Goal: Feedback & Contribution: Submit feedback/report problem

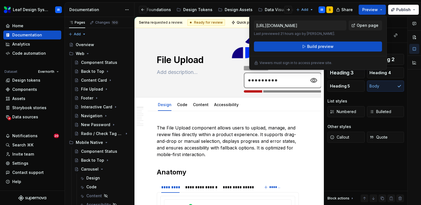
scroll to position [197, 0]
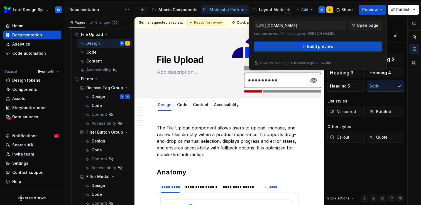
click at [387, 4] on div "Share Preview Publish" at bounding box center [378, 10] width 83 height 14
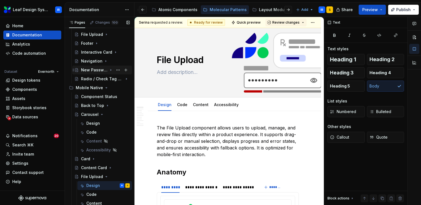
scroll to position [60, 0]
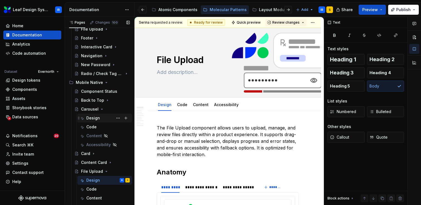
click at [93, 118] on div "Design" at bounding box center [93, 118] width 14 height 6
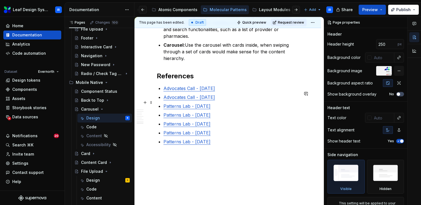
scroll to position [1235, 0]
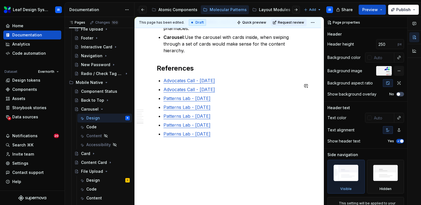
type textarea "*"
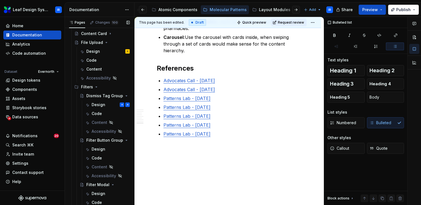
scroll to position [288, 0]
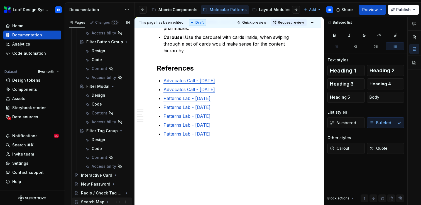
click at [93, 201] on div "Search Map" at bounding box center [92, 203] width 23 height 6
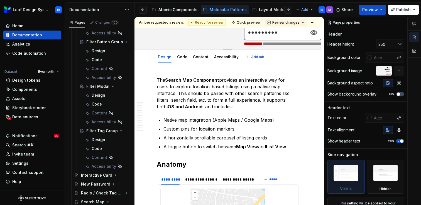
scroll to position [48, 0]
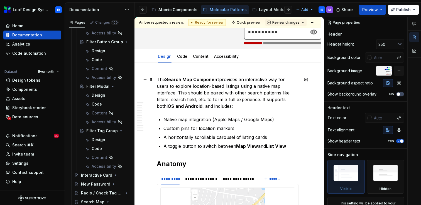
click at [157, 78] on p "The Search Map Component provides an interactive way for users to explore locat…" at bounding box center [228, 92] width 142 height 33
type textarea "*"
click at [310, 79] on button "button" at bounding box center [306, 80] width 8 height 8
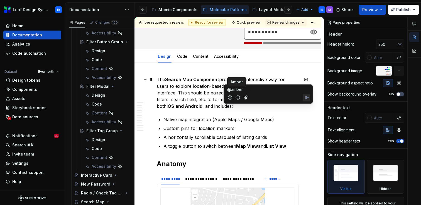
click at [239, 79] on span "Amber" at bounding box center [236, 82] width 12 height 6
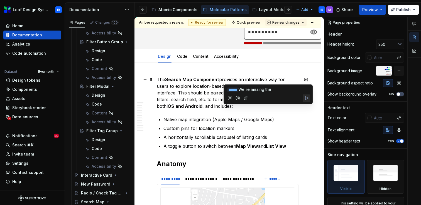
drag, startPoint x: 279, startPoint y: 90, endPoint x: 247, endPoint y: 89, distance: 32.3
click at [247, 89] on p "﻿ * ***** ﻿ We're missing the" at bounding box center [268, 90] width 82 height 6
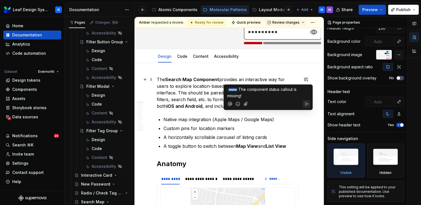
click at [298, 90] on span "The component status callout is missing!" at bounding box center [262, 92] width 70 height 11
click at [288, 95] on p "﻿ * ***** ﻿ The component status callout banner is missing!" at bounding box center [268, 93] width 82 height 12
click at [307, 103] on icon "Send" at bounding box center [306, 103] width 3 height 3
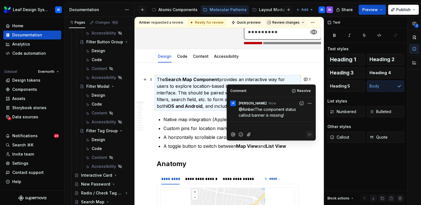
scroll to position [0, 0]
click at [186, 124] on ul "Native map integration (Apple Maps / Google Maps) Custom pins for location mark…" at bounding box center [230, 132] width 135 height 33
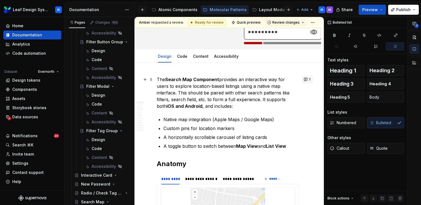
click at [310, 78] on button "1" at bounding box center [307, 80] width 11 height 8
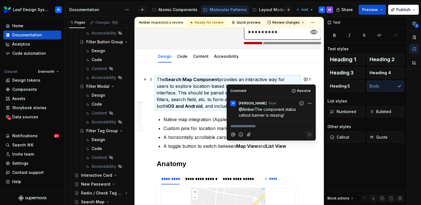
click at [307, 104] on html "Leaf Design System IR Home Documentation Analytics Code automation Dataset Ever…" at bounding box center [210, 102] width 421 height 205
click at [301, 114] on span "Edit comment" at bounding box center [292, 114] width 26 height 6
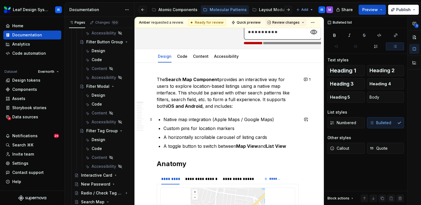
click at [206, 117] on p "Native map integration (Apple Maps / Google Maps)" at bounding box center [230, 119] width 135 height 7
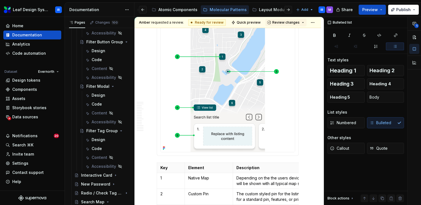
scroll to position [321, 0]
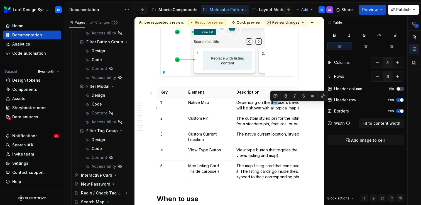
drag, startPoint x: 277, startPoint y: 107, endPoint x: 270, endPoint y: 106, distance: 7.5
click at [270, 106] on p "Depending on the the users device and settings the native map will be shown wit…" at bounding box center [297, 105] width 122 height 11
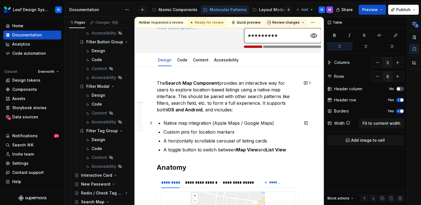
scroll to position [38, 0]
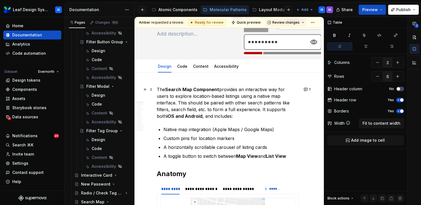
click at [157, 90] on p "The Search Map Component provides an interactive way for users to explore locat…" at bounding box center [228, 102] width 142 height 33
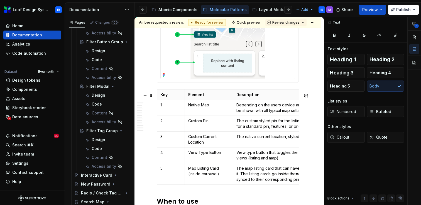
scroll to position [339, 0]
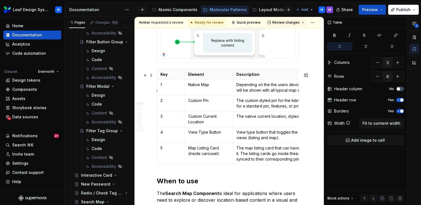
click at [254, 92] on p "Depending on the the users device and settings the native map will be shown wit…" at bounding box center [297, 87] width 122 height 11
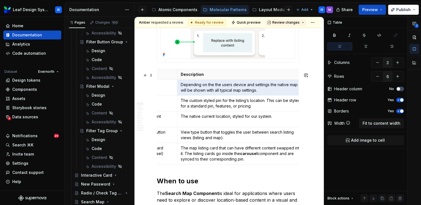
scroll to position [0, 58]
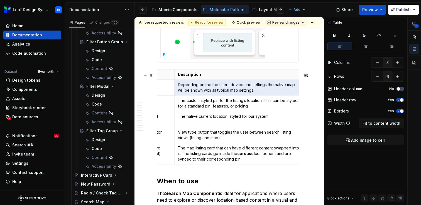
type textarea "*"
